Goal: Transaction & Acquisition: Obtain resource

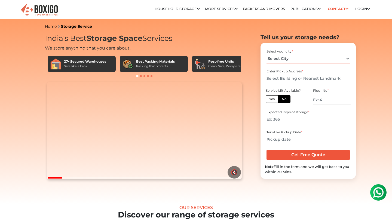
click at [287, 57] on select "Select City [GEOGRAPHIC_DATA] [GEOGRAPHIC_DATA] [GEOGRAPHIC_DATA] [GEOGRAPHIC_D…" at bounding box center [308, 59] width 83 height 10
select select "[GEOGRAPHIC_DATA]"
click at [267, 54] on select "Select City [GEOGRAPHIC_DATA] [GEOGRAPHIC_DATA] [GEOGRAPHIC_DATA] [GEOGRAPHIC_D…" at bounding box center [308, 59] width 83 height 10
click at [280, 80] on input "text" at bounding box center [308, 79] width 83 height 10
click at [292, 78] on input "text" at bounding box center [308, 79] width 83 height 10
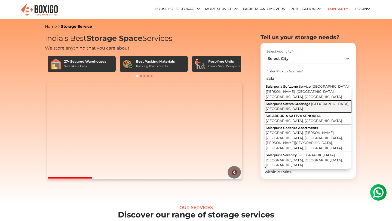
click at [292, 101] on button "Salarpuria [GEOGRAPHIC_DATA], [GEOGRAPHIC_DATA]" at bounding box center [308, 107] width 87 height 12
type input "Salarpuria Sattva Greenage, [GEOGRAPHIC_DATA], [GEOGRAPHIC_DATA]"
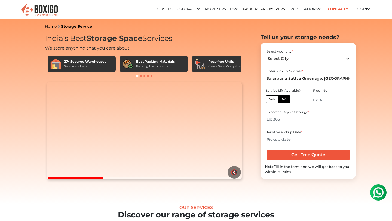
click at [274, 99] on label "Yes" at bounding box center [272, 99] width 13 height 8
click at [273, 99] on input "Yes" at bounding box center [271, 99] width 4 height 4
radio input "true"
click at [282, 121] on input "number" at bounding box center [308, 120] width 83 height 10
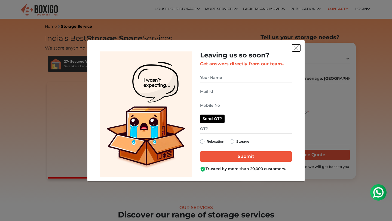
click at [296, 48] on img "get free quote dialog" at bounding box center [296, 48] width 5 height 5
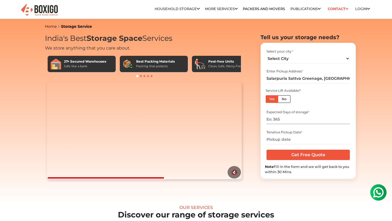
click at [275, 120] on input "number" at bounding box center [308, 120] width 83 height 10
type input "90"
click at [280, 138] on input "text" at bounding box center [308, 140] width 83 height 10
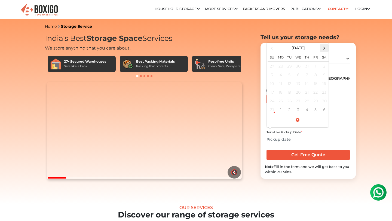
click at [326, 48] on span at bounding box center [324, 47] width 7 height 7
click at [273, 47] on span at bounding box center [272, 47] width 7 height 7
click at [326, 67] on td "6" at bounding box center [324, 66] width 9 height 9
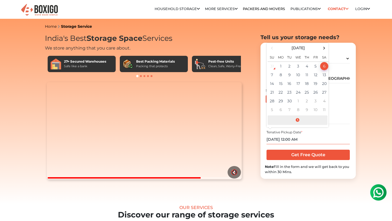
click at [306, 119] on span at bounding box center [298, 121] width 60 height 10
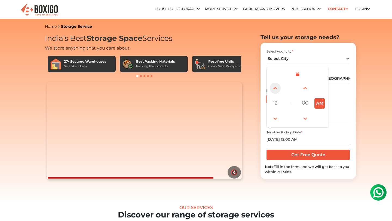
click at [277, 87] on span at bounding box center [275, 88] width 11 height 11
click at [320, 101] on button "AM" at bounding box center [320, 103] width 10 height 10
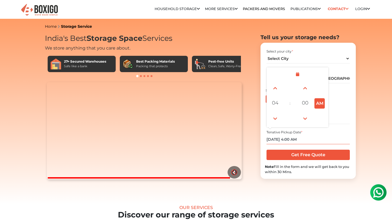
type input "[DATE] 4:00 PM"
click at [335, 129] on div "Tenative Pickup Date * [DATE] 4:00 PM [DATE] Su Mo Tu We Th Fr Sa 31 1 2 3 4 5 …" at bounding box center [308, 137] width 87 height 18
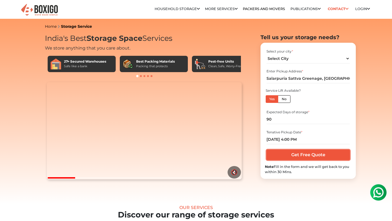
click at [311, 155] on input "Get Free Quote" at bounding box center [308, 155] width 83 height 10
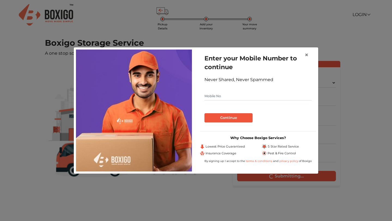
click at [210, 95] on input "text" at bounding box center [258, 96] width 107 height 9
type input "8074785530"
click at [215, 117] on button "Continue" at bounding box center [229, 117] width 48 height 9
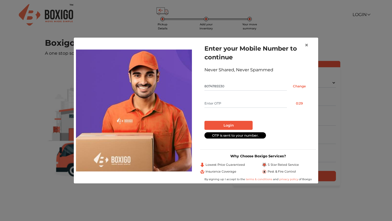
click at [235, 95] on form "Enter your Mobile Number to continue Never Shared, Never Spammed 8074785530 Cha…" at bounding box center [258, 91] width 107 height 95
click at [231, 105] on input "text" at bounding box center [246, 103] width 83 height 9
type input "8911"
click at [221, 123] on button "Login" at bounding box center [229, 125] width 48 height 9
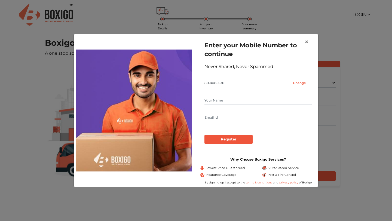
click at [220, 102] on input "text" at bounding box center [258, 100] width 107 height 9
type input "Sairindhri Sengupta"
type input "sairindhrisengupta@gmail.com"
click at [227, 138] on input "Register" at bounding box center [229, 139] width 48 height 9
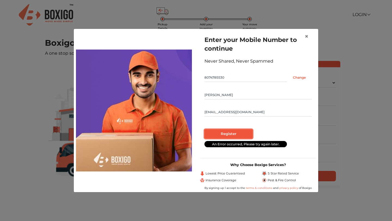
click at [237, 132] on input "Register" at bounding box center [229, 133] width 48 height 9
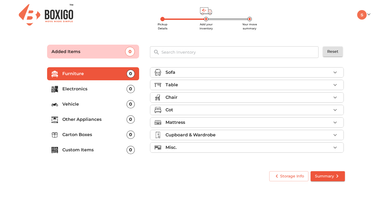
click at [178, 87] on div "Table" at bounding box center [249, 85] width 166 height 7
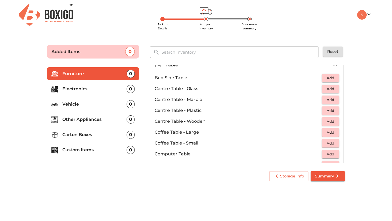
scroll to position [19, 0]
click at [327, 78] on span "Add" at bounding box center [331, 78] width 12 height 6
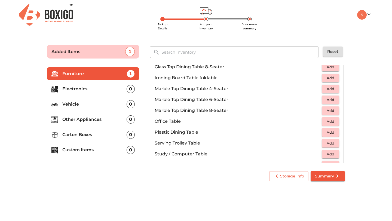
scroll to position [241, 0]
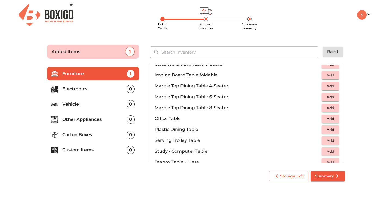
click at [329, 120] on span "Add" at bounding box center [331, 119] width 12 height 6
click at [320, 120] on icon "button" at bounding box center [319, 119] width 7 height 7
click at [331, 151] on span "Add" at bounding box center [331, 151] width 12 height 6
click at [337, 151] on icon "button" at bounding box center [335, 151] width 7 height 7
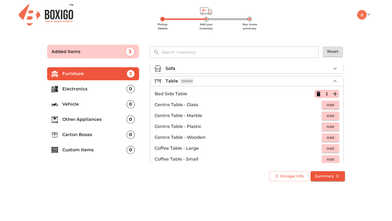
scroll to position [0, 0]
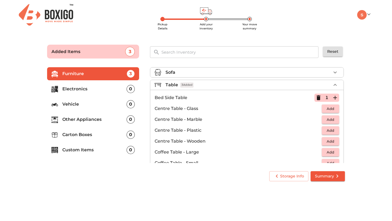
click at [299, 70] on div "Sofa" at bounding box center [249, 72] width 166 height 7
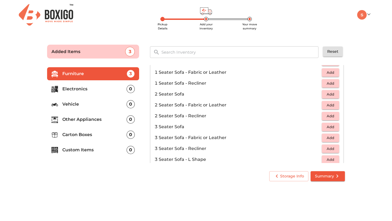
scroll to position [26, 0]
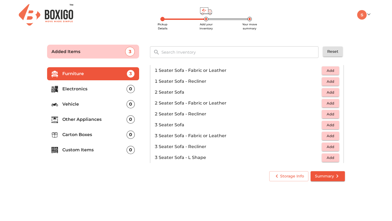
click at [330, 125] on span "Add" at bounding box center [331, 125] width 12 height 6
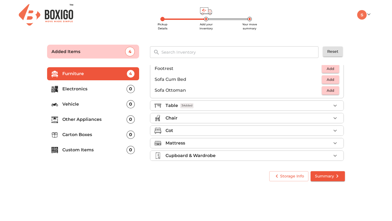
scroll to position [151, 0]
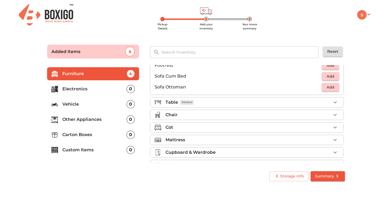
click at [278, 118] on div "Chair" at bounding box center [249, 115] width 166 height 7
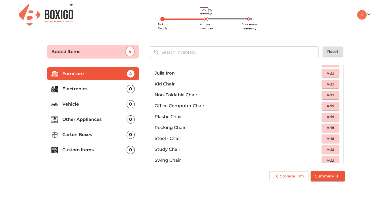
scroll to position [157, 0]
click at [327, 117] on span "Add" at bounding box center [331, 116] width 12 height 6
click at [336, 117] on icon "button" at bounding box center [335, 116] width 7 height 7
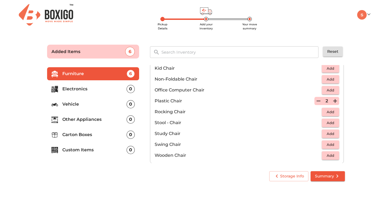
scroll to position [177, 0]
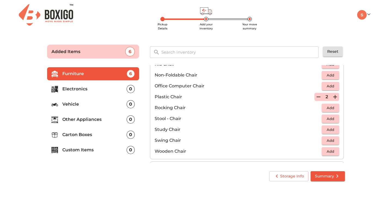
click at [330, 128] on span "Add" at bounding box center [331, 130] width 12 height 6
click at [329, 117] on span "Add" at bounding box center [331, 119] width 12 height 6
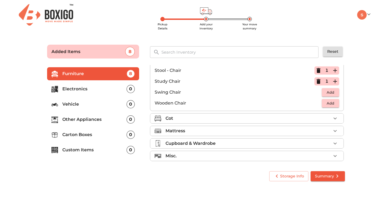
scroll to position [227, 0]
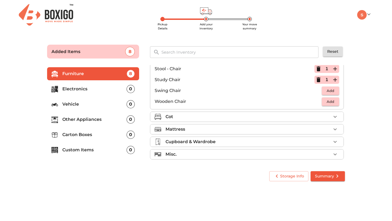
click at [272, 116] on div "Cot" at bounding box center [249, 117] width 166 height 7
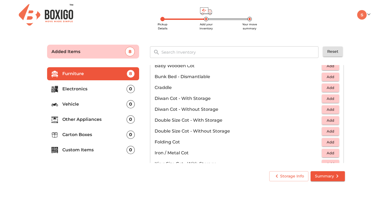
scroll to position [40, 0]
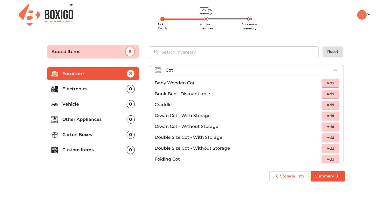
click at [329, 69] on div "Cot" at bounding box center [249, 70] width 166 height 7
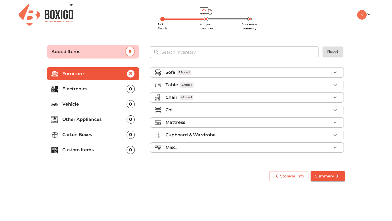
scroll to position [0, 0]
click at [283, 126] on div "Mattress" at bounding box center [249, 122] width 166 height 7
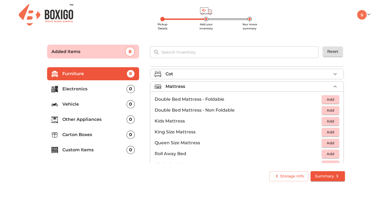
scroll to position [43, 0]
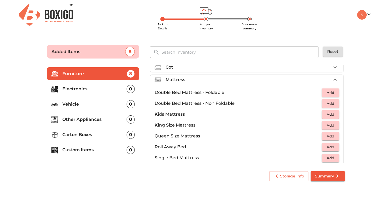
click at [332, 138] on span "Add" at bounding box center [331, 136] width 12 height 6
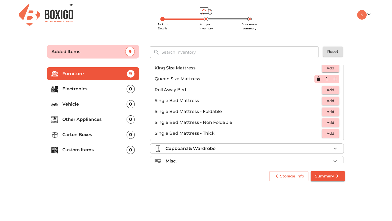
scroll to position [108, 0]
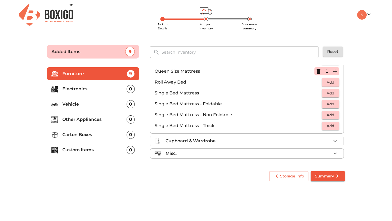
click at [219, 154] on div "Misc." at bounding box center [249, 153] width 166 height 7
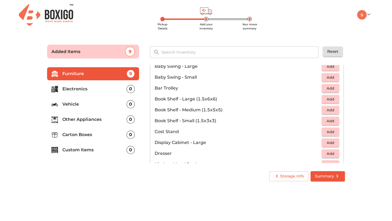
scroll to position [102, 0]
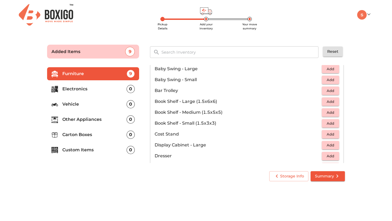
click at [332, 111] on span "Add" at bounding box center [331, 113] width 12 height 6
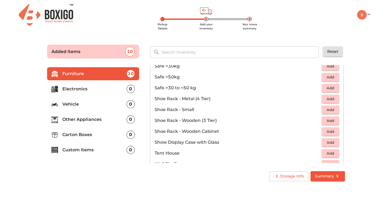
scroll to position [269, 0]
click at [324, 110] on button "Add" at bounding box center [330, 109] width 17 height 8
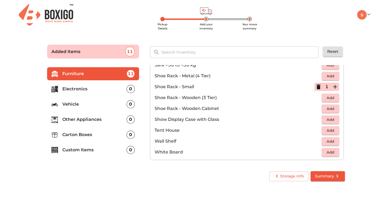
scroll to position [293, 0]
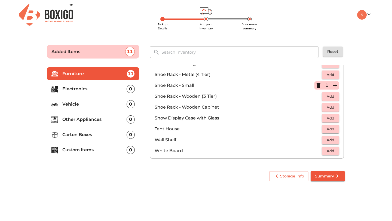
click at [331, 149] on span "Add" at bounding box center [331, 151] width 12 height 6
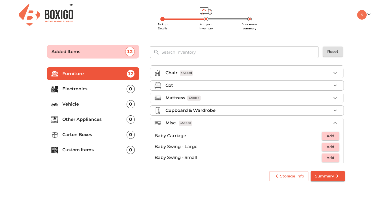
scroll to position [0, 0]
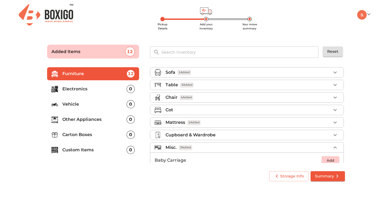
click at [208, 139] on li "Cupboard & Wardrobe" at bounding box center [246, 135] width 193 height 10
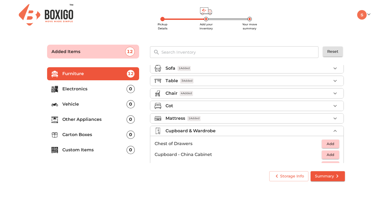
scroll to position [3, 0]
click at [212, 105] on div "Cot" at bounding box center [249, 107] width 166 height 7
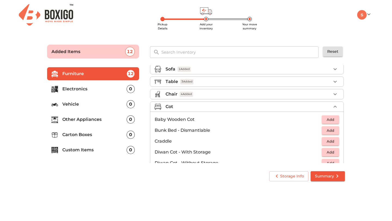
click at [213, 95] on div "Chair 4 Added" at bounding box center [249, 94] width 166 height 7
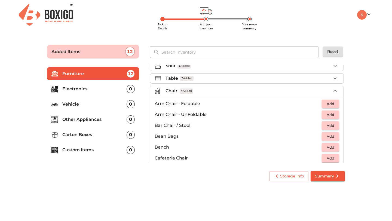
scroll to position [0, 0]
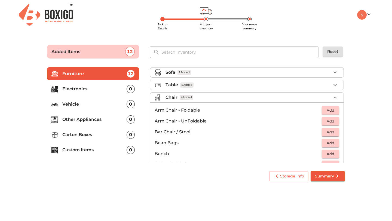
click at [215, 85] on div "Table 3 Added" at bounding box center [249, 85] width 166 height 7
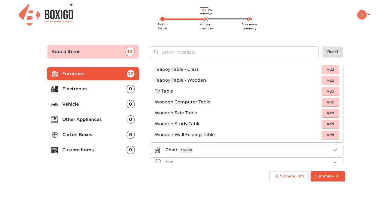
scroll to position [334, 0]
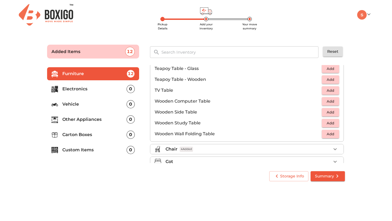
click at [332, 111] on span "Add" at bounding box center [331, 112] width 12 height 6
click at [336, 112] on icon "button" at bounding box center [335, 112] width 7 height 7
click at [330, 123] on span "Add" at bounding box center [331, 123] width 12 height 6
click at [334, 123] on icon "button" at bounding box center [335, 123] width 7 height 7
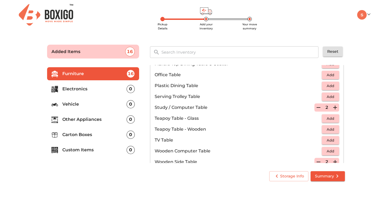
scroll to position [282, 0]
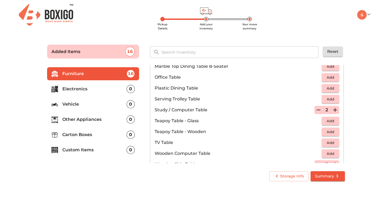
click at [318, 110] on icon "button" at bounding box center [319, 110] width 4 height 1
click at [318, 110] on icon "button" at bounding box center [319, 110] width 4 height 5
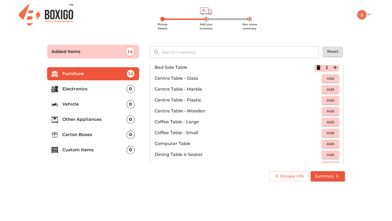
scroll to position [0, 0]
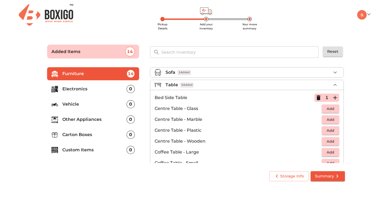
click at [320, 97] on icon "button" at bounding box center [319, 97] width 4 height 5
click at [326, 96] on span "Add" at bounding box center [331, 98] width 12 height 6
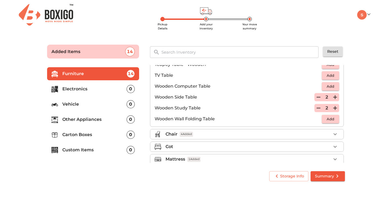
scroll to position [350, 0]
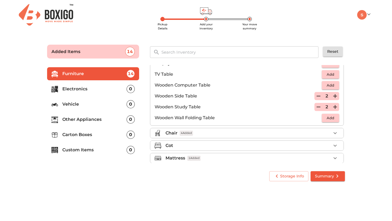
click at [319, 94] on icon "button" at bounding box center [319, 96] width 7 height 7
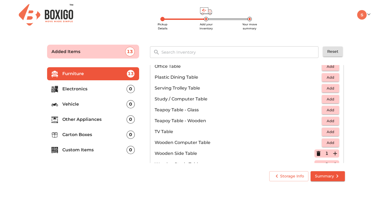
scroll to position [320, 0]
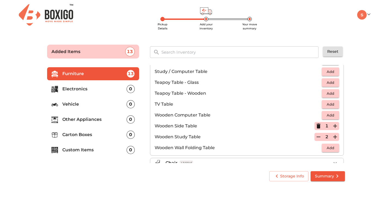
click at [334, 126] on icon "button" at bounding box center [335, 126] width 7 height 7
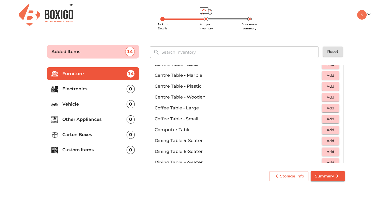
scroll to position [0, 0]
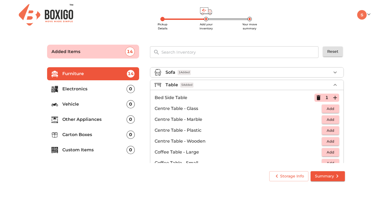
click at [321, 96] on icon "button" at bounding box center [319, 98] width 7 height 7
click at [107, 89] on p "Electronics" at bounding box center [94, 89] width 64 height 7
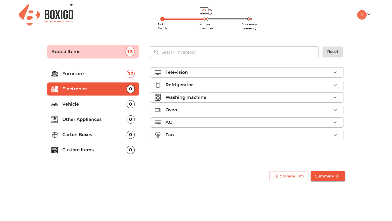
click at [98, 116] on li "Other Appliances 0" at bounding box center [93, 119] width 92 height 13
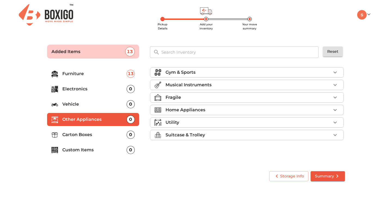
click at [174, 96] on p "Fragile" at bounding box center [174, 97] width 16 height 7
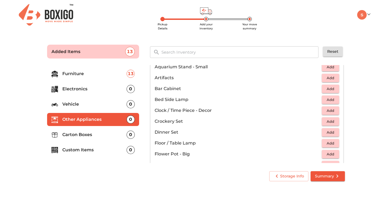
scroll to position [79, 0]
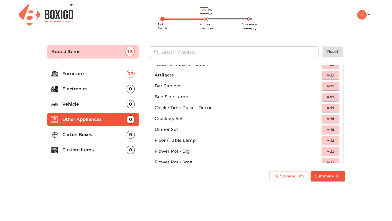
click at [329, 98] on span "Add" at bounding box center [331, 97] width 12 height 6
click at [338, 96] on icon "button" at bounding box center [335, 97] width 7 height 7
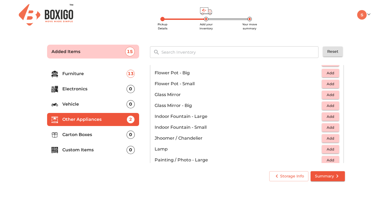
scroll to position [160, 0]
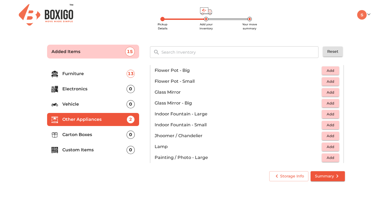
click at [331, 147] on span "Add" at bounding box center [331, 147] width 12 height 6
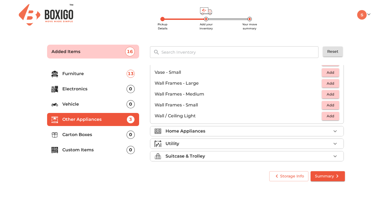
scroll to position [368, 0]
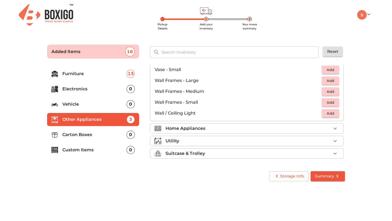
click at [256, 154] on div "Suitcase & Trolley" at bounding box center [249, 153] width 166 height 7
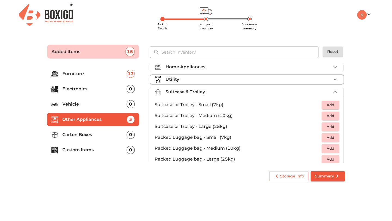
scroll to position [42, 0]
click at [85, 132] on p "Carton Boxes" at bounding box center [94, 135] width 64 height 7
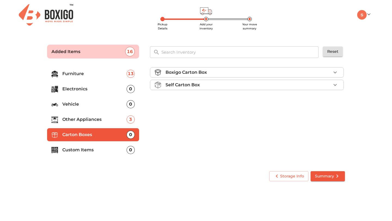
click at [195, 75] on p "Boxigo Carton Box" at bounding box center [186, 72] width 41 height 7
click at [330, 85] on span "Add" at bounding box center [331, 85] width 12 height 6
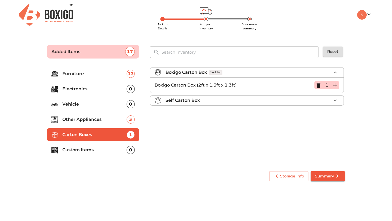
click at [335, 85] on icon "button" at bounding box center [335, 85] width 4 height 4
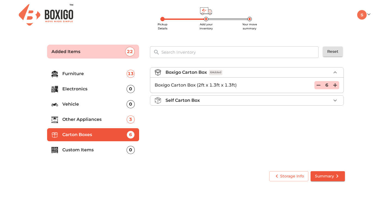
click at [335, 85] on icon "button" at bounding box center [335, 85] width 4 height 4
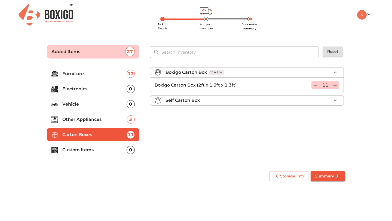
click at [335, 85] on icon "button" at bounding box center [335, 85] width 4 height 4
click at [323, 175] on span "Summary" at bounding box center [328, 176] width 26 height 7
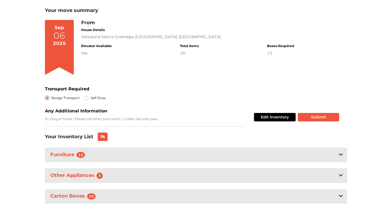
scroll to position [33, 0]
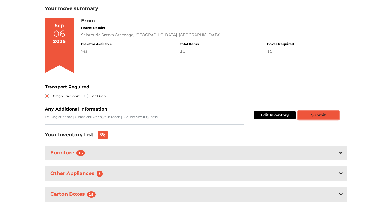
click at [307, 114] on button "Submit" at bounding box center [318, 115] width 41 height 8
